Goal: Use online tool/utility

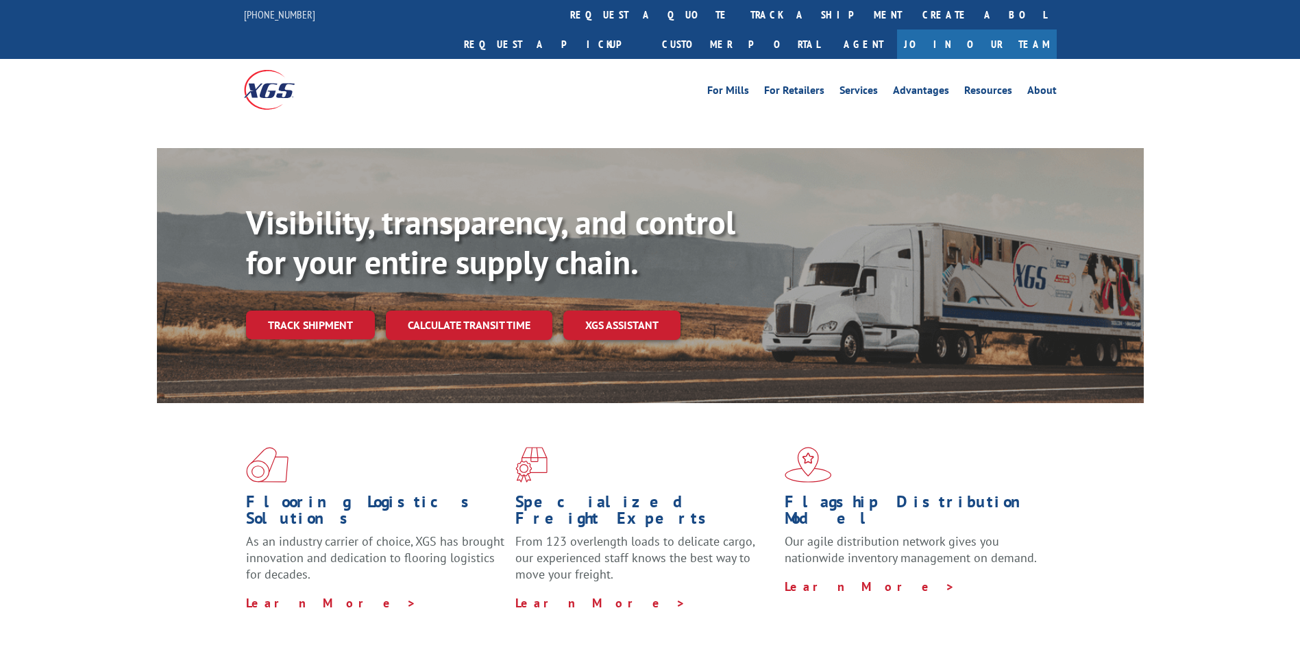
click at [486, 297] on div "Visibility, transparency, and control for your entire supply chain. Track shipm…" at bounding box center [694, 298] width 897 height 191
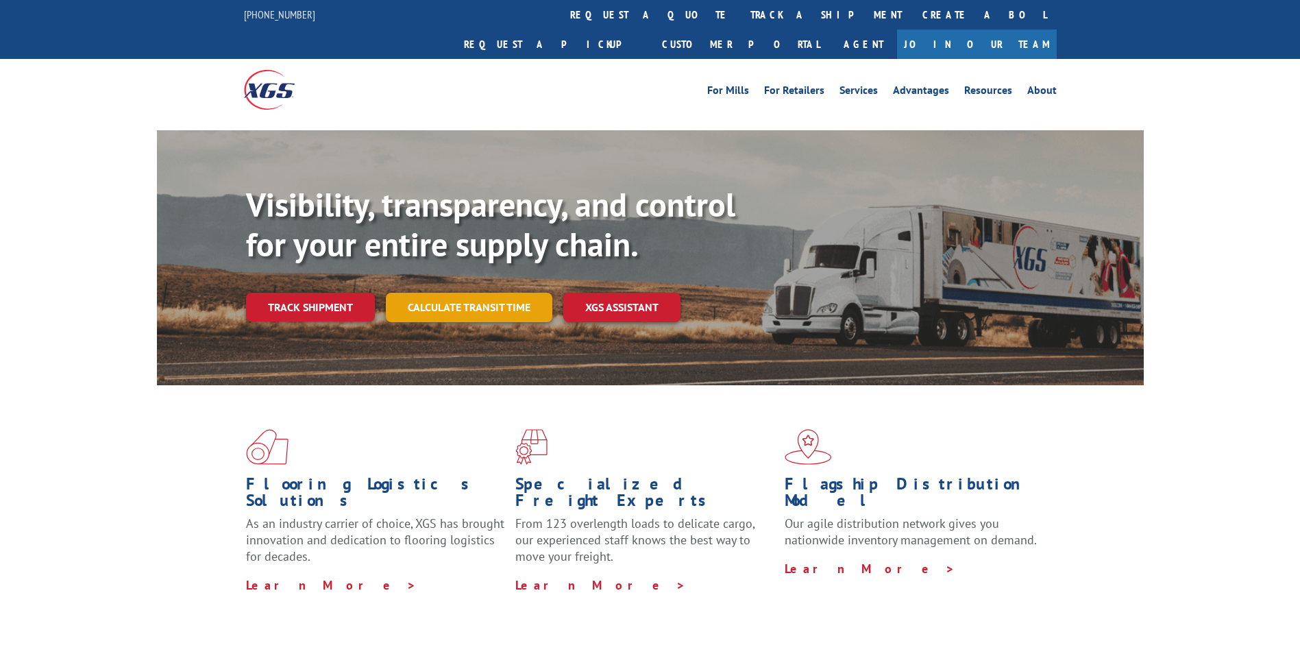
click at [476, 293] on link "Calculate transit time" at bounding box center [469, 307] width 166 height 29
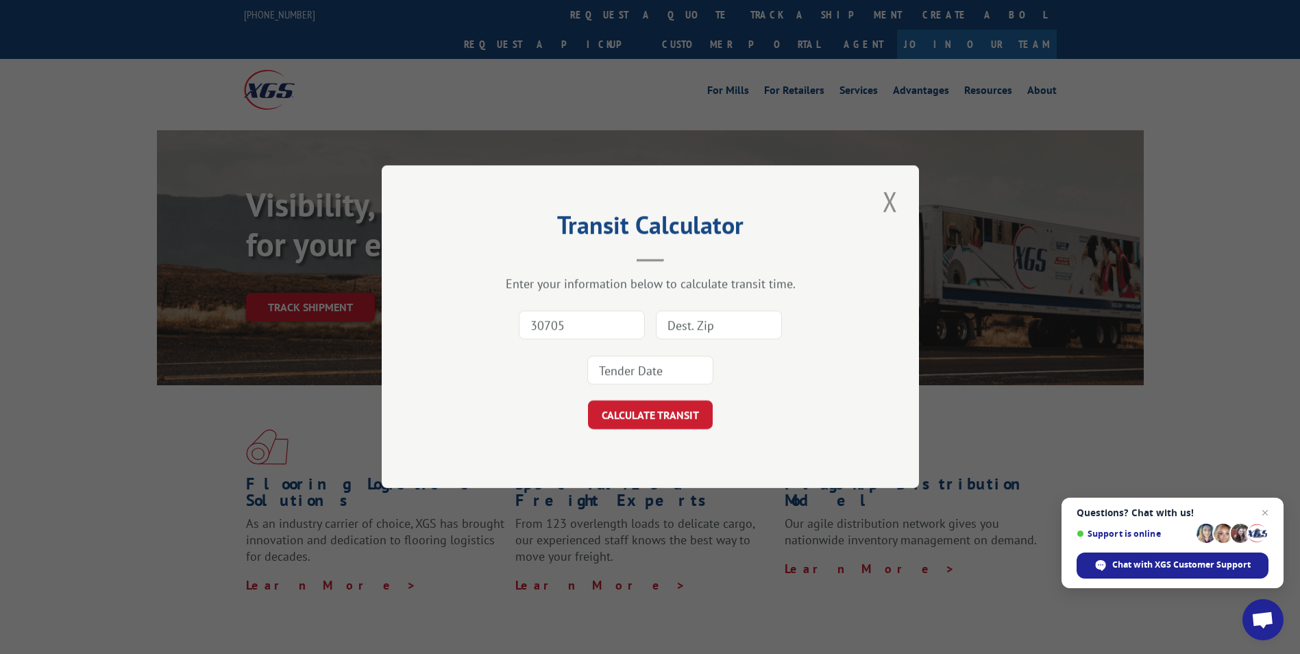
type input "30705"
type input "95834"
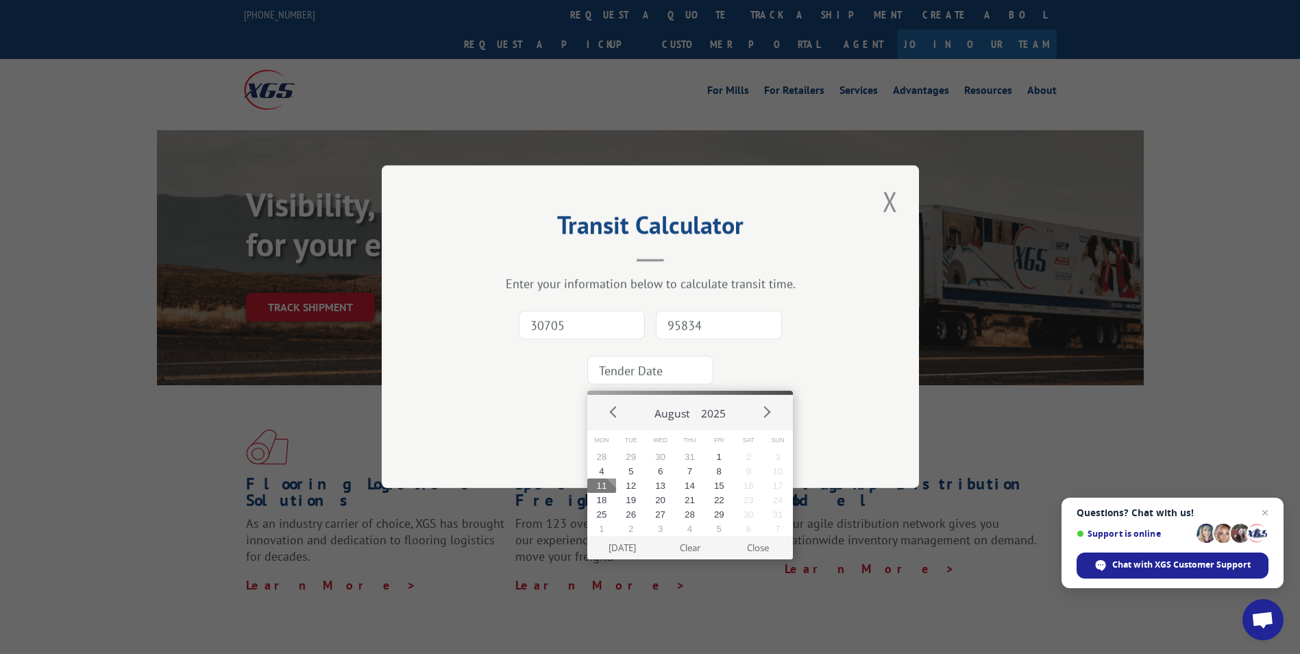
click at [653, 358] on input at bounding box center [650, 370] width 126 height 29
click at [635, 491] on button "12" at bounding box center [630, 485] width 29 height 14
type input "[DATE]"
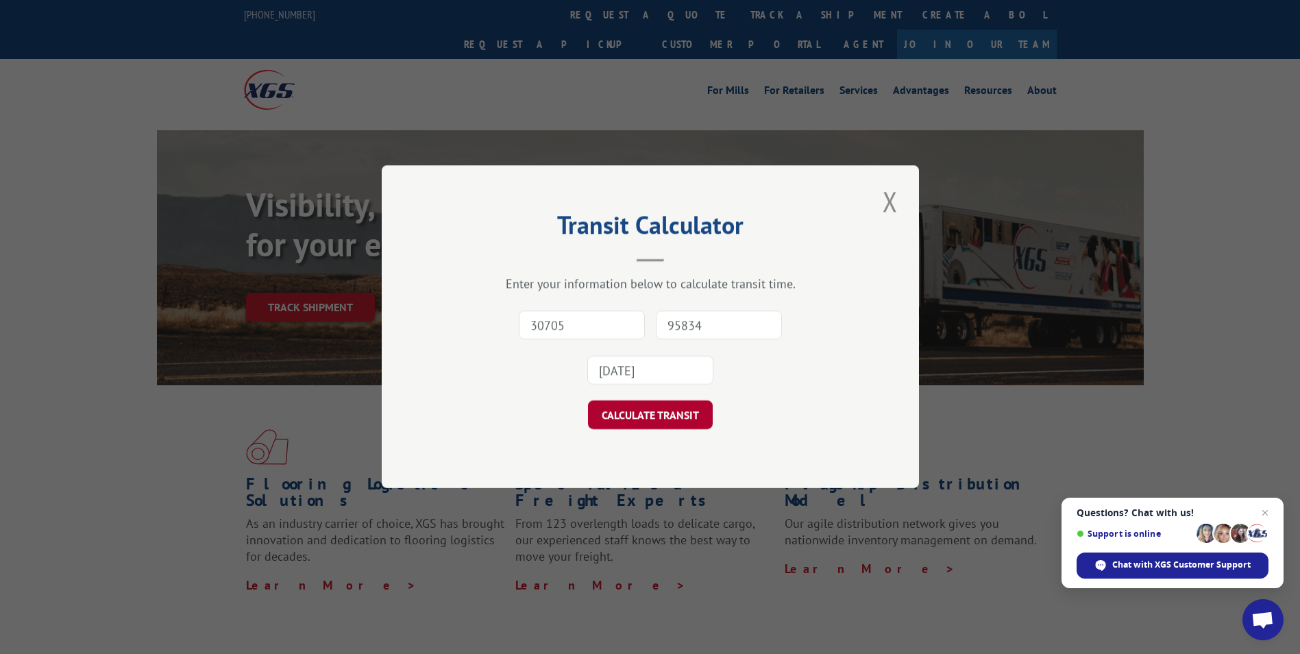
click at [624, 426] on button "CALCULATE TRANSIT" at bounding box center [650, 415] width 125 height 29
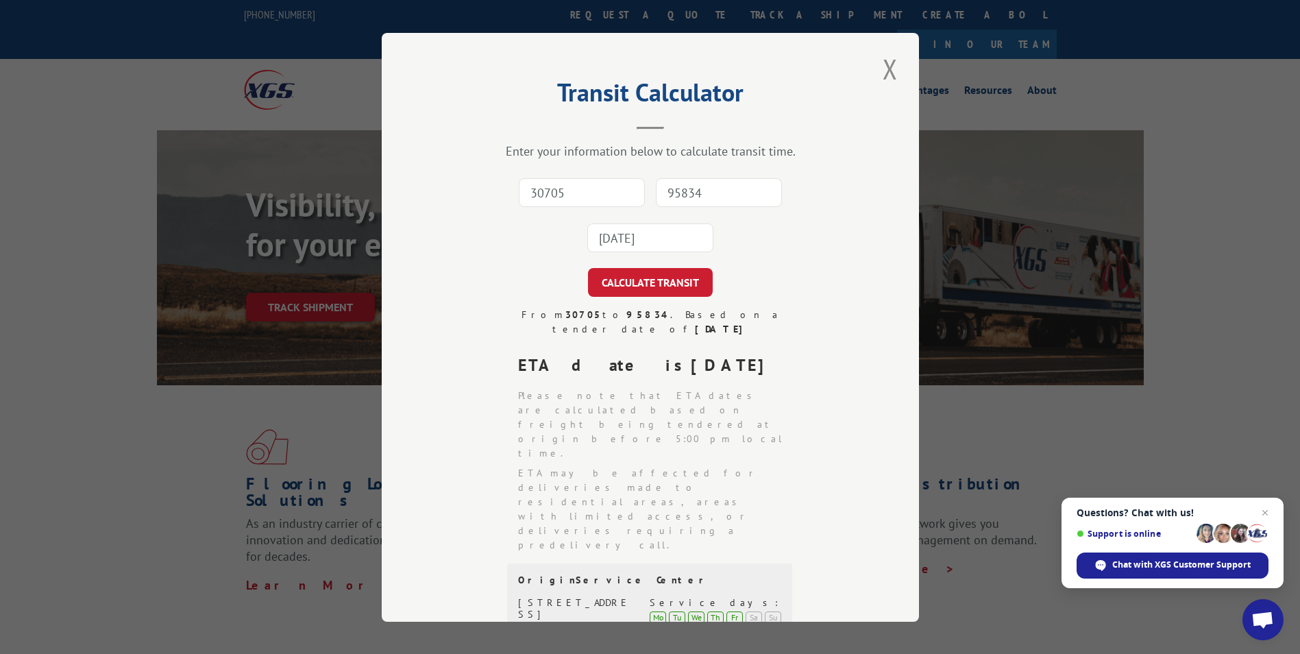
click at [565, 188] on input "30705" at bounding box center [582, 192] width 126 height 29
type input "30705"
type input "95834"
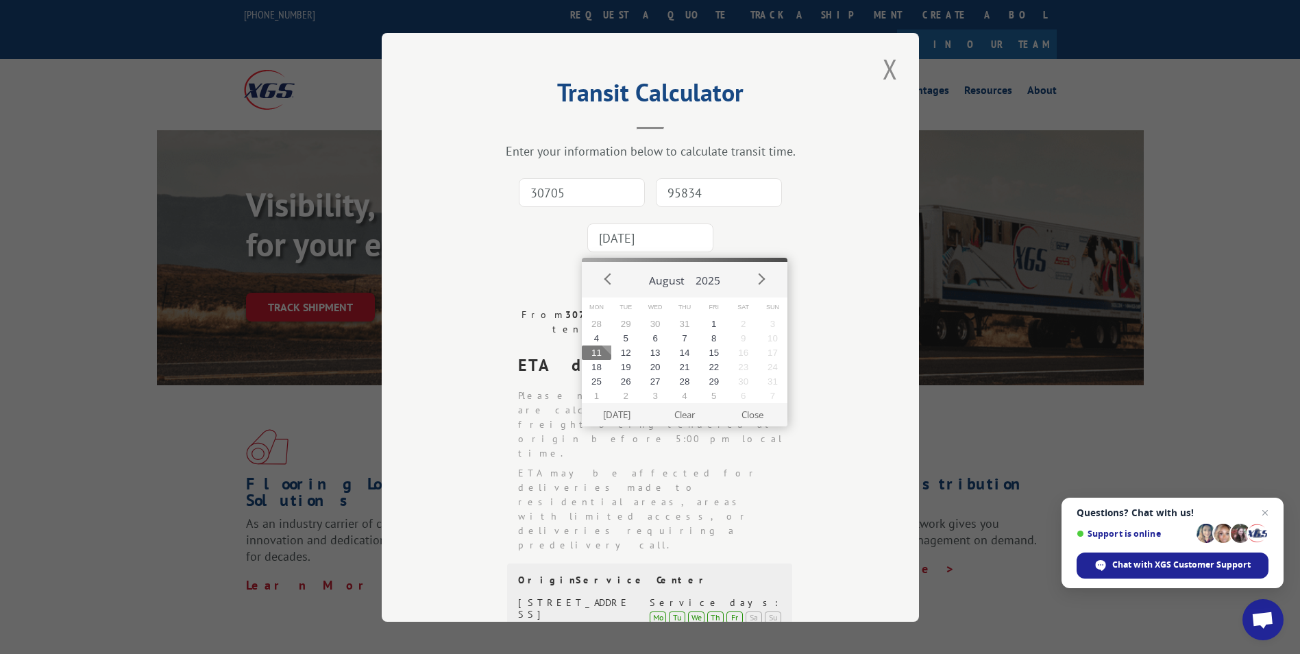
click at [598, 352] on button "11" at bounding box center [596, 352] width 29 height 14
type input "[DATE]"
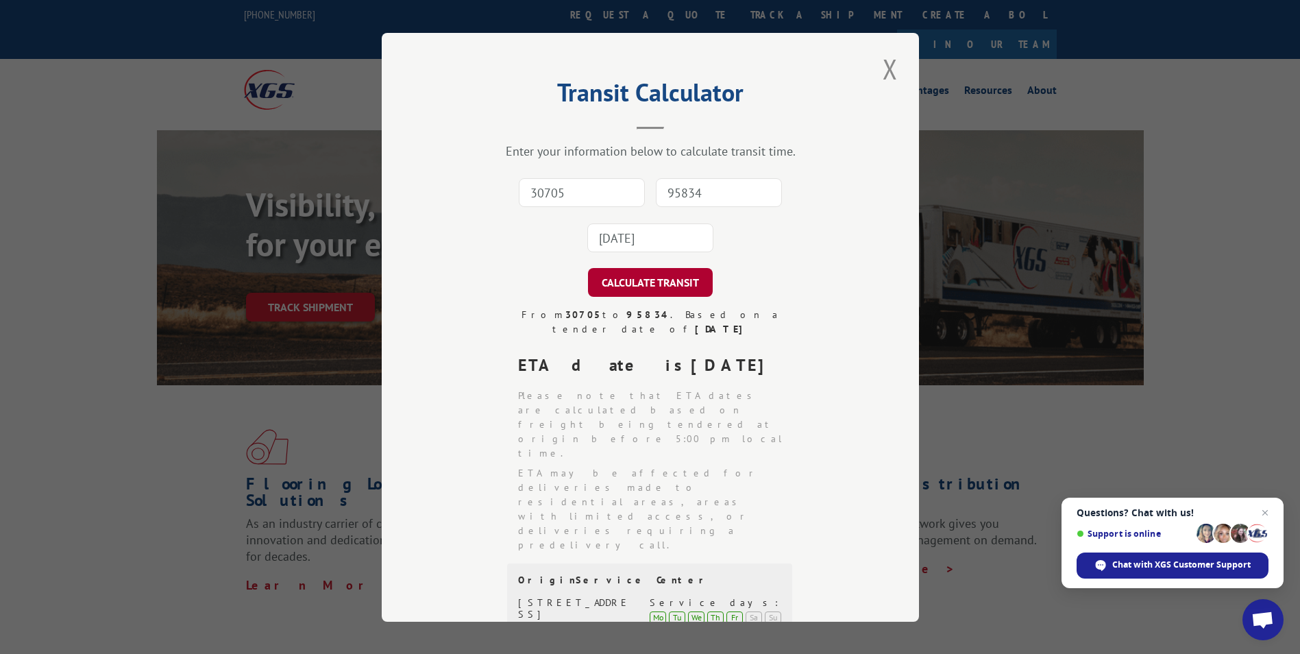
click at [630, 280] on button "CALCULATE TRANSIT" at bounding box center [650, 282] width 125 height 29
click at [888, 71] on button "Close modal" at bounding box center [889, 69] width 23 height 38
